Goal: Use online tool/utility: Utilize a website feature to perform a specific function

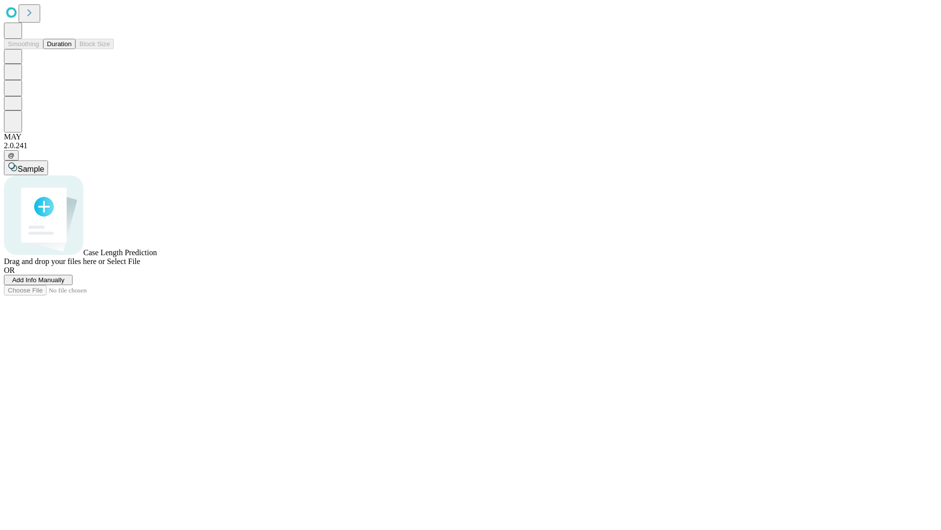
click at [72, 49] on button "Duration" at bounding box center [59, 44] width 32 height 10
click at [65, 283] on span "Add Info Manually" at bounding box center [38, 279] width 52 height 7
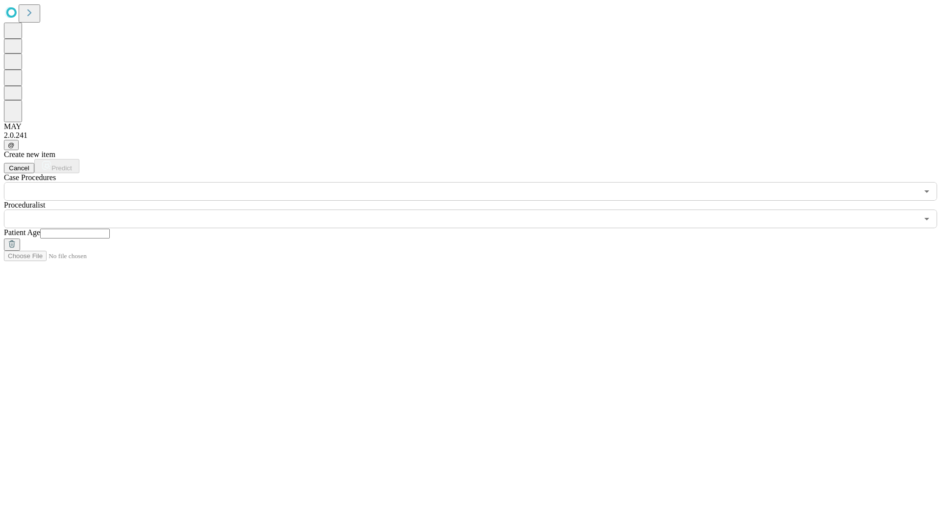
click at [110, 228] on input "text" at bounding box center [75, 233] width 70 height 10
type input "*"
click at [478, 209] on input "text" at bounding box center [461, 218] width 914 height 19
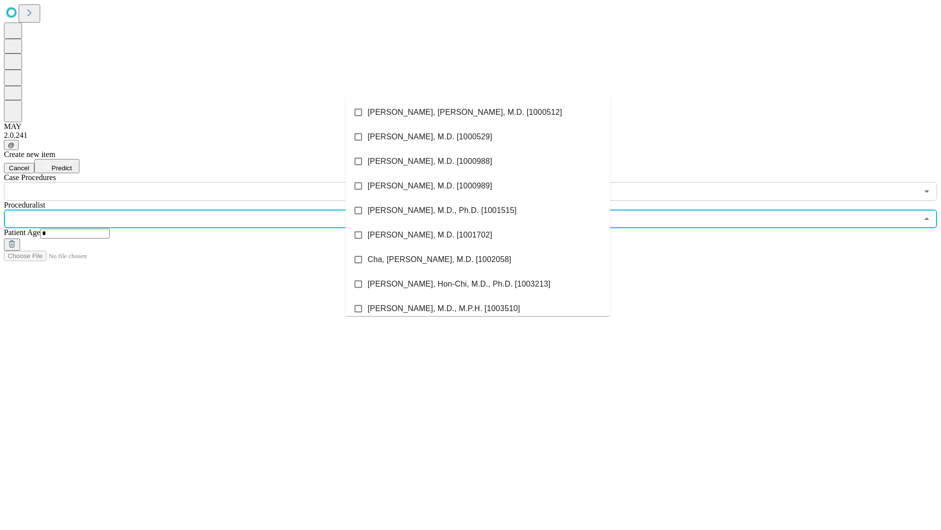
click at [478, 112] on li "[PERSON_NAME], [PERSON_NAME], M.D. [1000512]" at bounding box center [478, 112] width 265 height 25
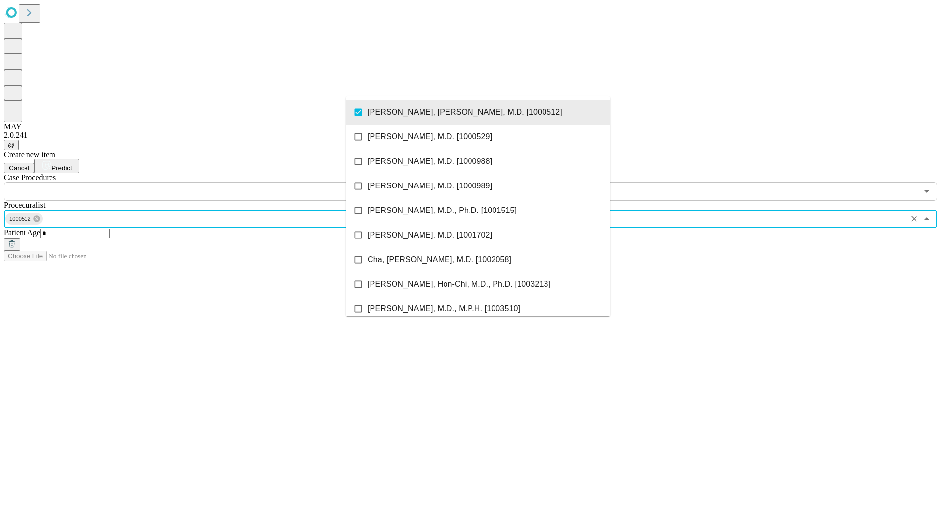
click at [206, 182] on input "text" at bounding box center [461, 191] width 914 height 19
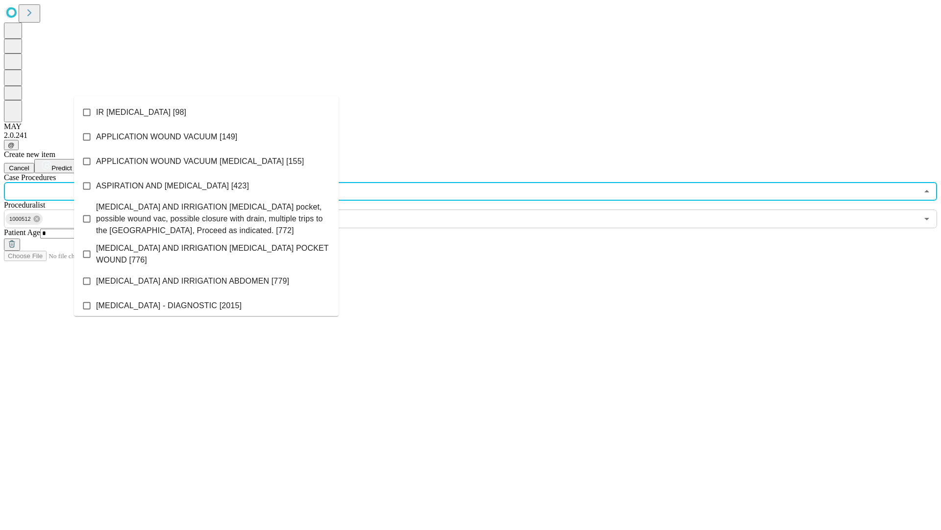
click at [206, 112] on li "IR [MEDICAL_DATA] [98]" at bounding box center [206, 112] width 265 height 25
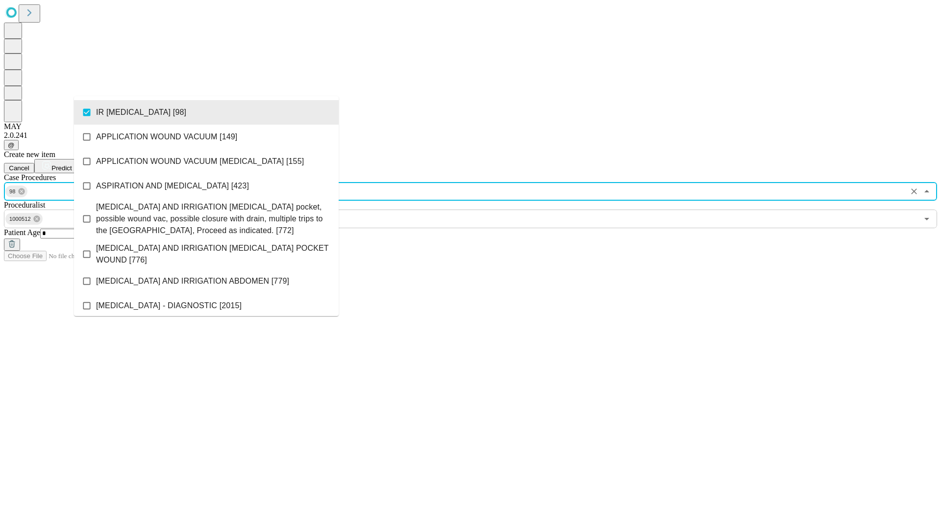
click at [72, 164] on span "Predict" at bounding box center [61, 167] width 20 height 7
